Goal: Complete application form

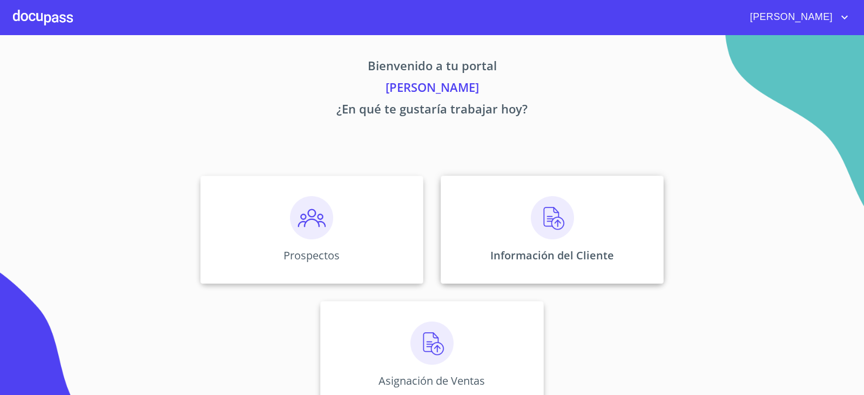
click at [548, 203] on img at bounding box center [552, 217] width 43 height 43
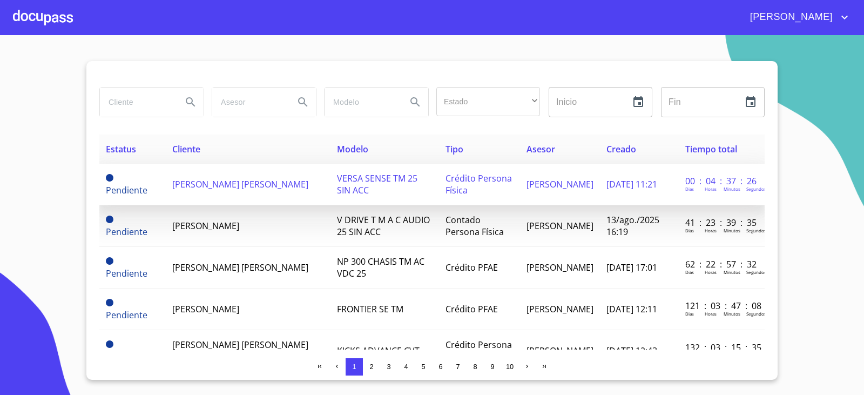
click at [211, 192] on td "[PERSON_NAME] [PERSON_NAME]" at bounding box center [248, 185] width 165 height 42
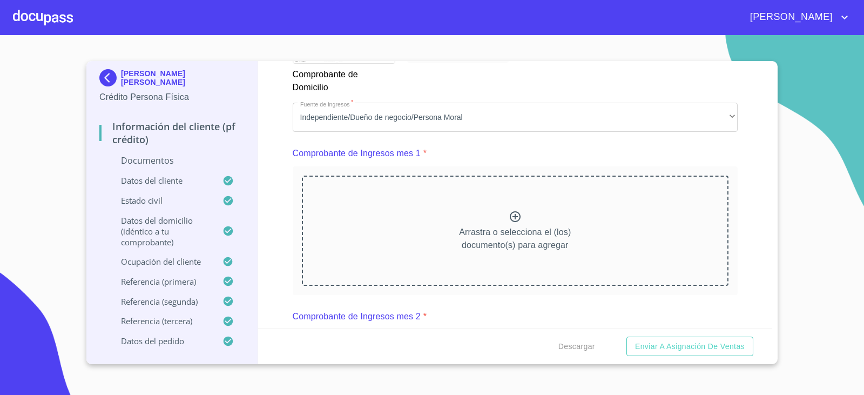
scroll to position [1026, 0]
click at [511, 218] on icon at bounding box center [515, 215] width 13 height 13
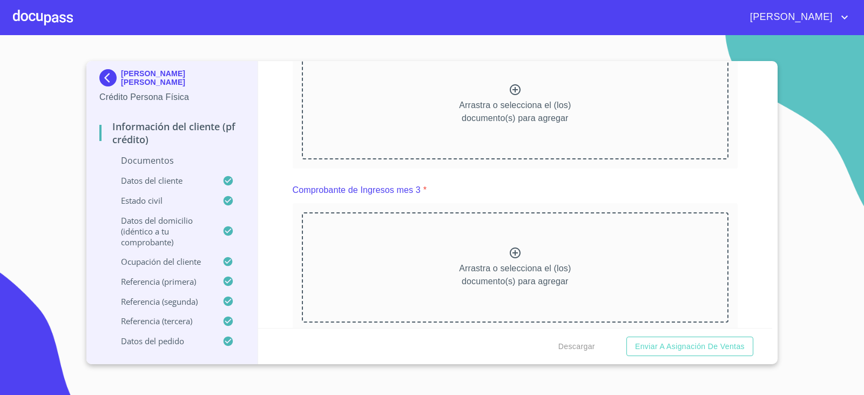
scroll to position [1513, 0]
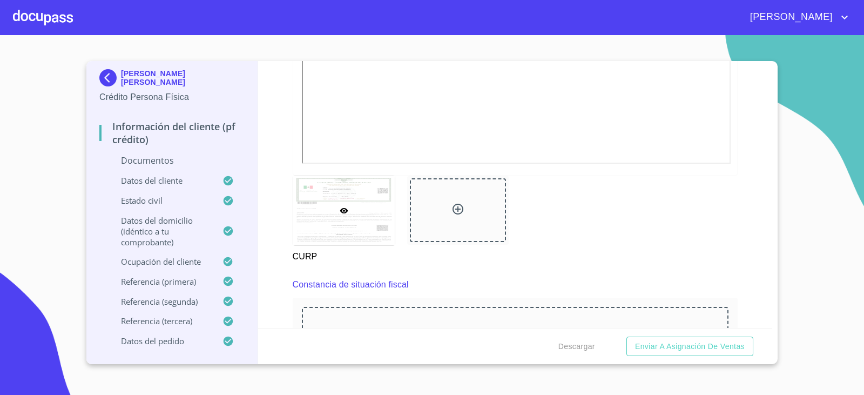
scroll to position [2053, 0]
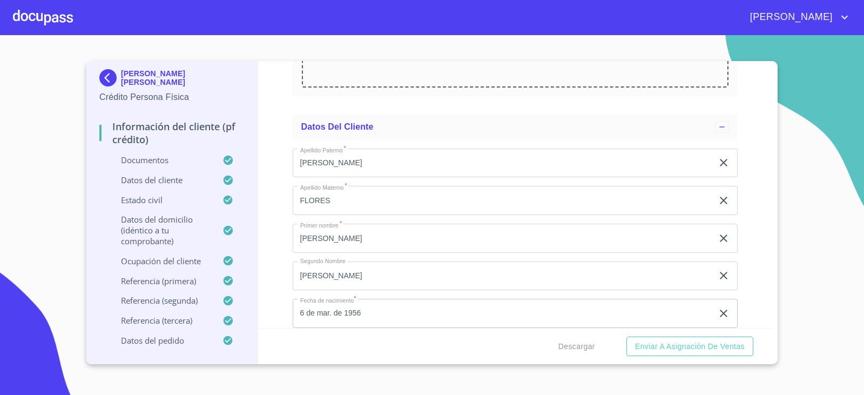
scroll to position [2485, 0]
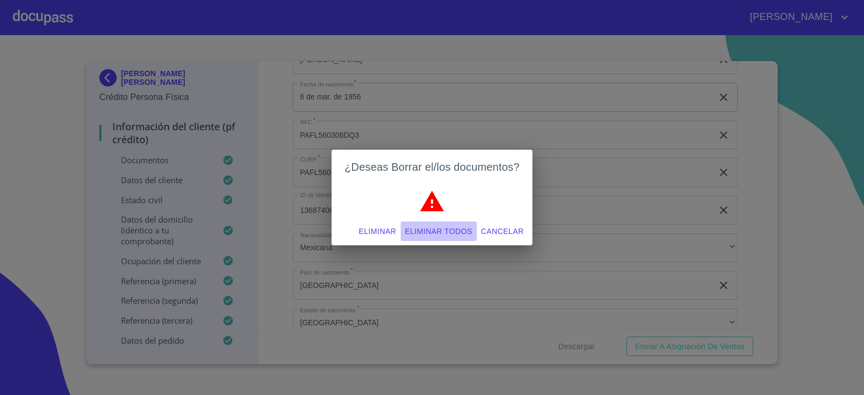
click at [443, 223] on button "Eliminar todos" at bounding box center [439, 231] width 76 height 20
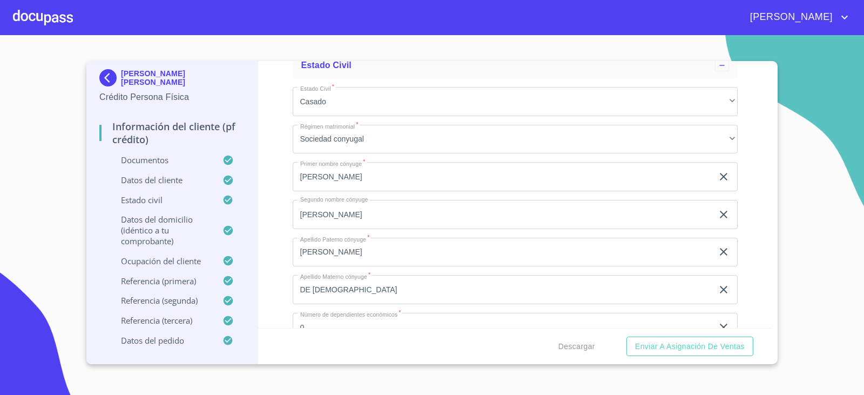
scroll to position [2863, 0]
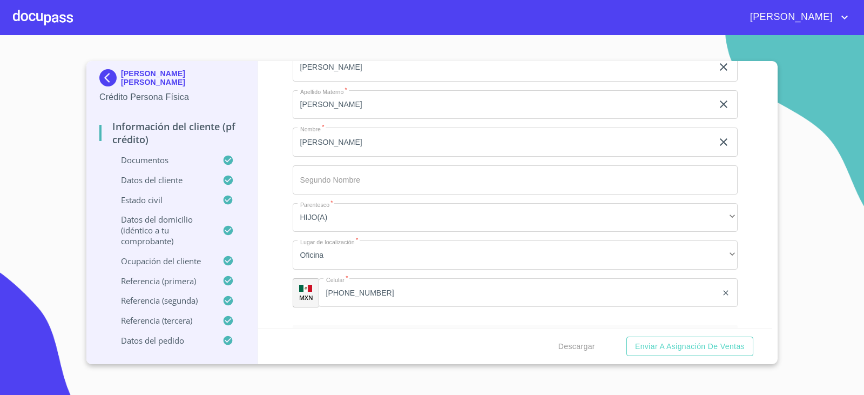
scroll to position [5510, 0]
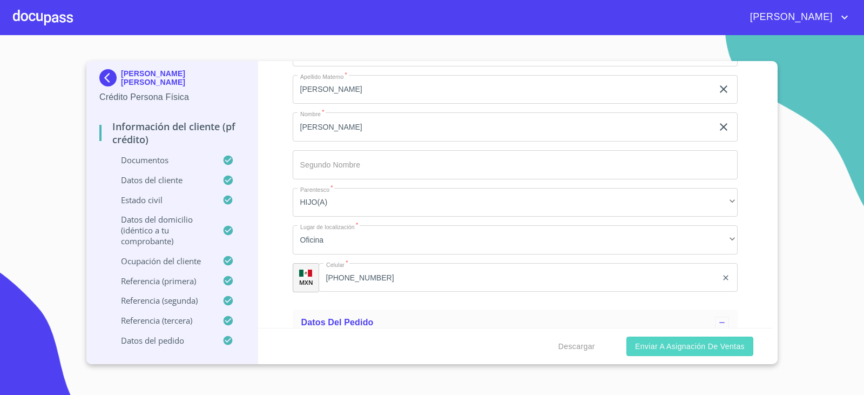
click at [693, 350] on span "Enviar a Asignación de Ventas" at bounding box center [690, 347] width 110 height 14
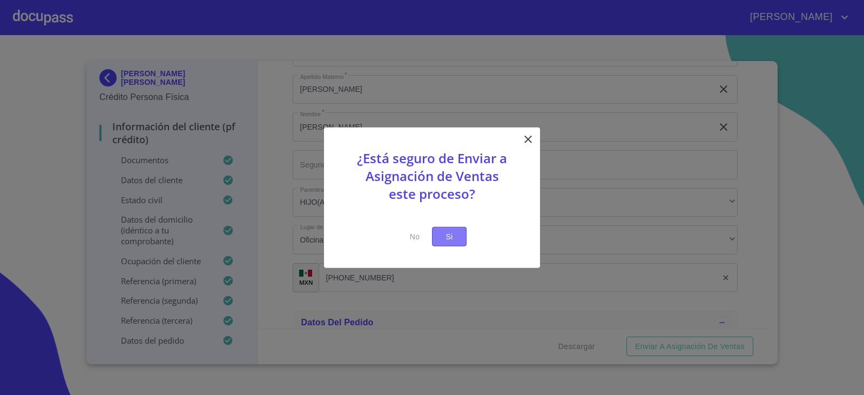
click at [451, 235] on span "Si" at bounding box center [449, 237] width 17 height 14
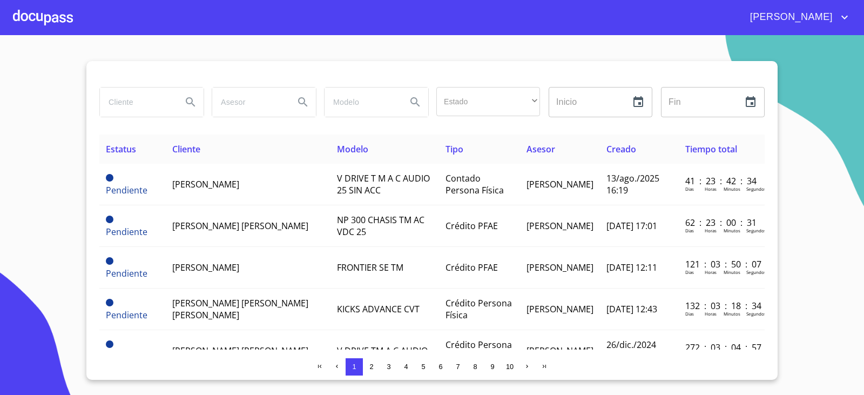
click at [140, 96] on input "search" at bounding box center [136, 102] width 73 height 29
type input "[PERSON_NAME]"
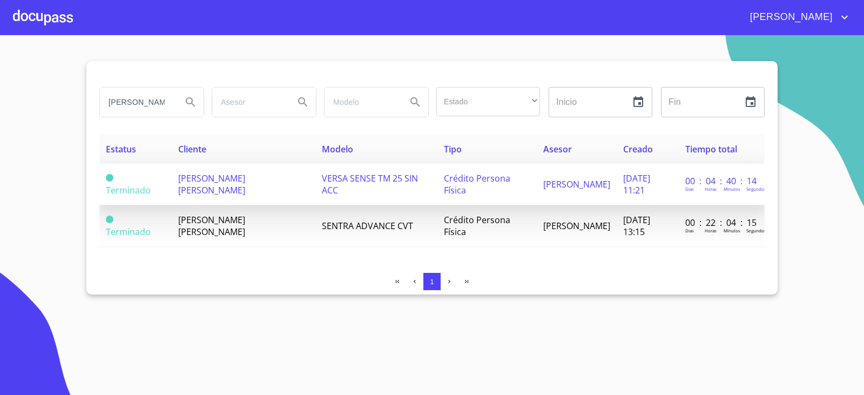
click at [214, 176] on span "[PERSON_NAME] [PERSON_NAME]" at bounding box center [211, 184] width 67 height 24
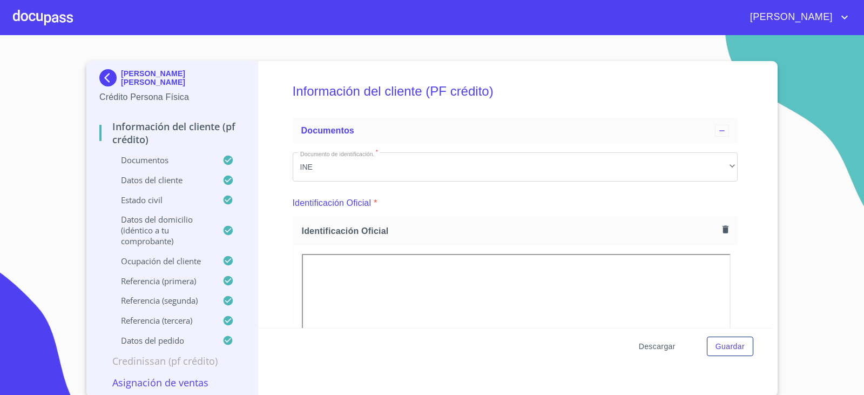
click at [655, 348] on span "Descargar" at bounding box center [657, 347] width 37 height 14
click at [31, 16] on div at bounding box center [43, 17] width 60 height 35
